Goal: Task Accomplishment & Management: Use online tool/utility

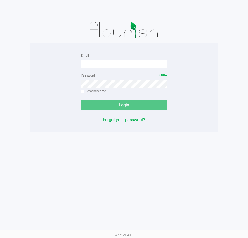
click at [123, 64] on input "Email" at bounding box center [124, 64] width 86 height 8
type input "[EMAIL_ADDRESS][DOMAIN_NAME]"
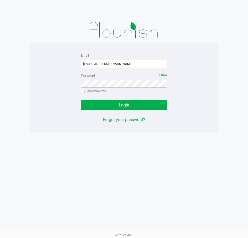
click at [81, 100] on button "Login" at bounding box center [124, 105] width 86 height 10
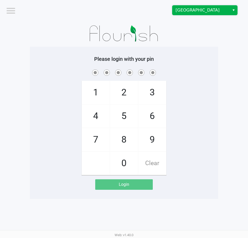
click at [195, 14] on span "Deerfield Beach WC" at bounding box center [201, 10] width 57 height 9
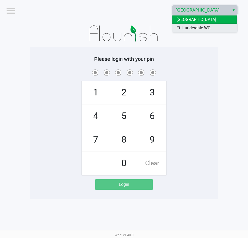
click at [195, 28] on span "Ft. Lauderdale WC" at bounding box center [194, 28] width 34 height 6
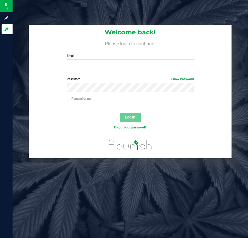
click at [69, 59] on div "Email Required Please format your email correctly." at bounding box center [130, 60] width 135 height 15
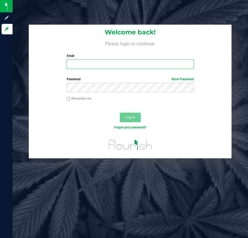
click at [70, 63] on input "Email" at bounding box center [131, 63] width 128 height 9
type input "[EMAIL_ADDRESS][DOMAIN_NAME]"
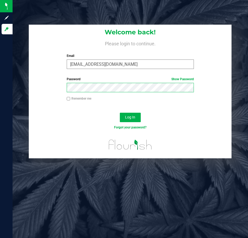
click at [120, 113] on button "Log In" at bounding box center [130, 117] width 21 height 9
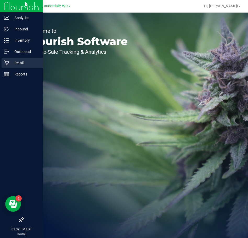
click at [7, 63] on icon at bounding box center [6, 62] width 5 height 5
